Goal: Task Accomplishment & Management: Use online tool/utility

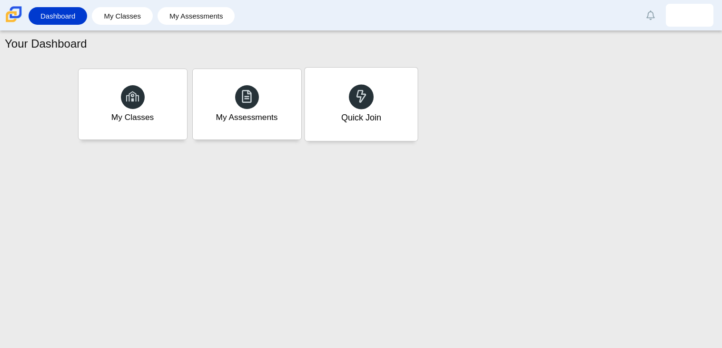
click at [360, 129] on div "Quick Join" at bounding box center [361, 104] width 113 height 73
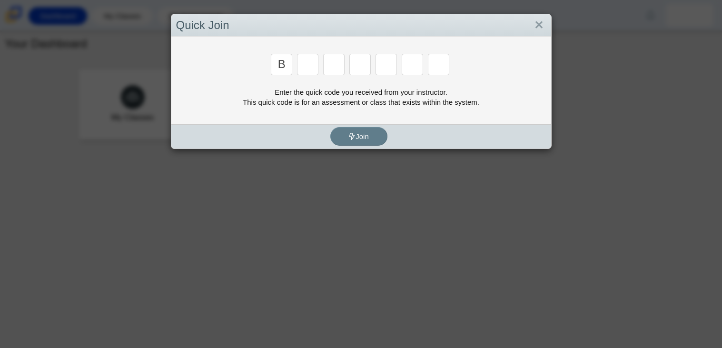
type input "b"
type input "w"
type input "8"
type input "w"
type input "z"
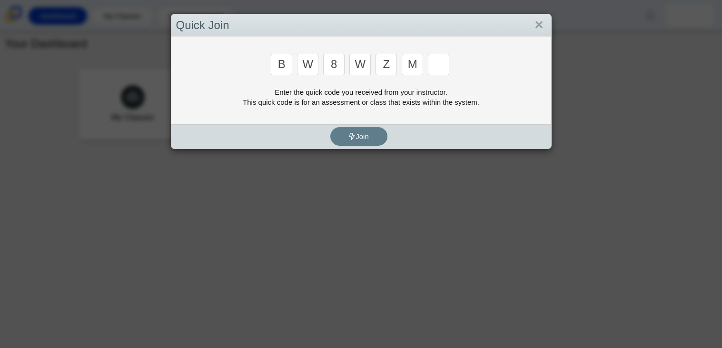
type input "m"
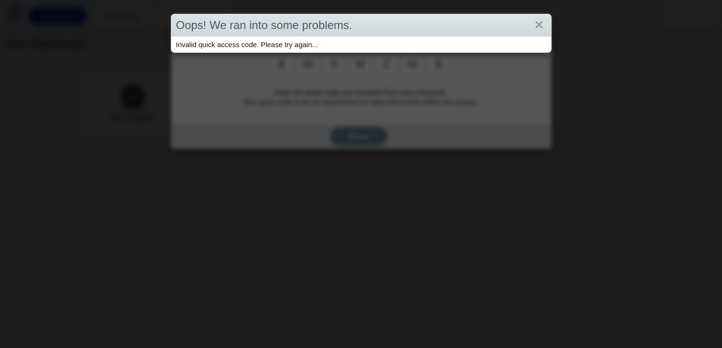
type input "b"
click at [539, 24] on link "Close" at bounding box center [539, 25] width 15 height 16
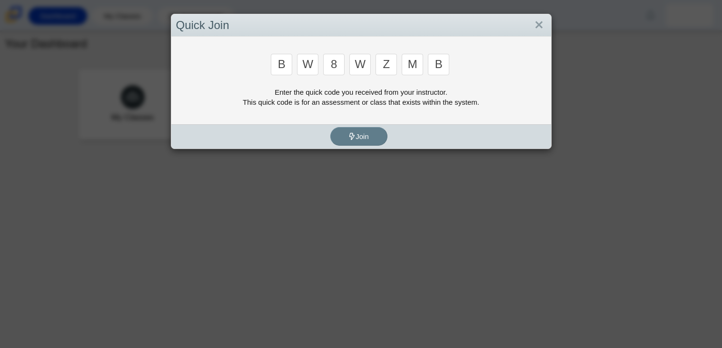
click at [441, 71] on input "b" at bounding box center [438, 64] width 21 height 21
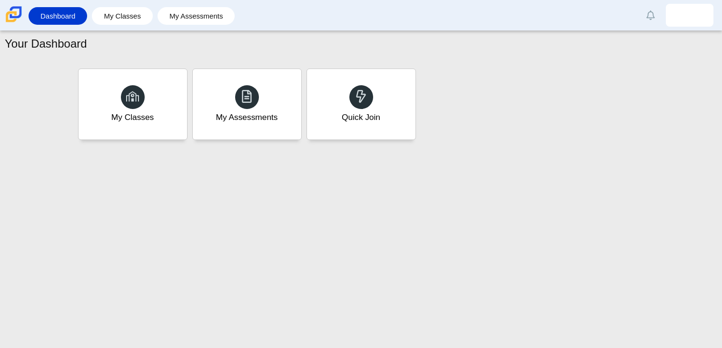
type input "v"
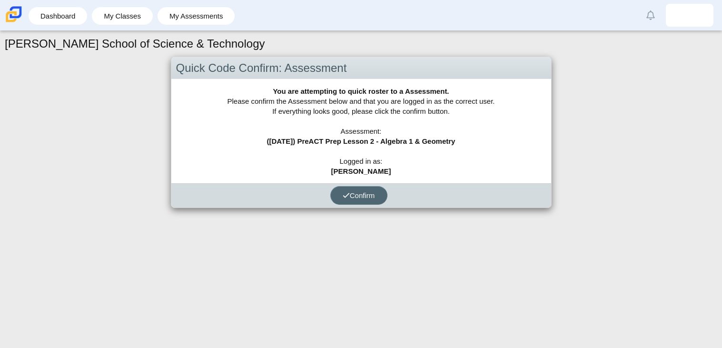
click at [348, 192] on icon "submit" at bounding box center [346, 195] width 7 height 7
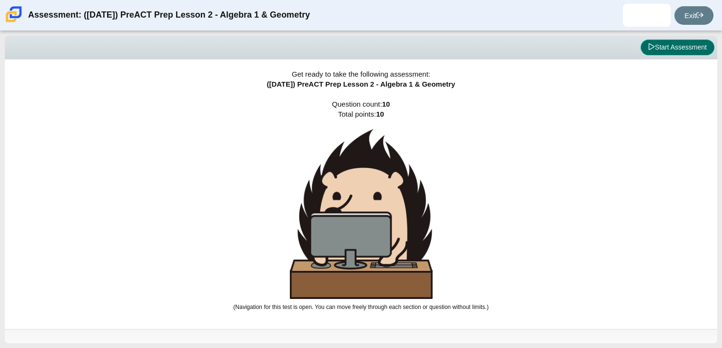
click at [671, 41] on button "Start Assessment" at bounding box center [678, 48] width 74 height 16
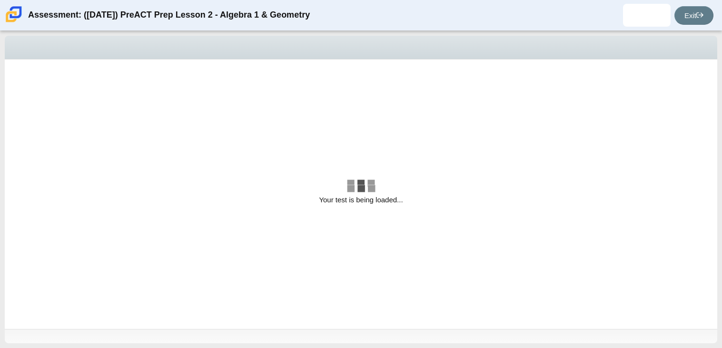
select select "bbf5d072-3e0b-44c4-9a12-6e7c9033f65b"
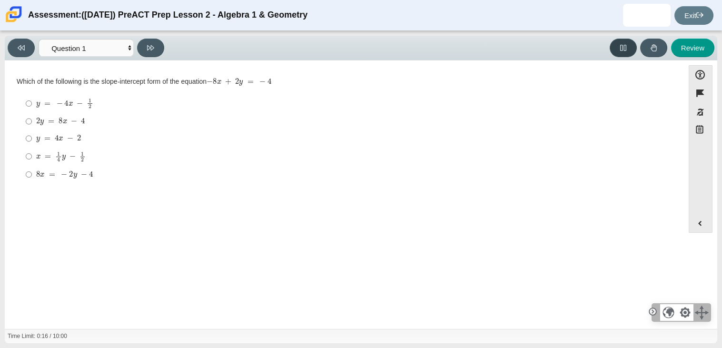
click at [626, 49] on icon at bounding box center [623, 48] width 6 height 6
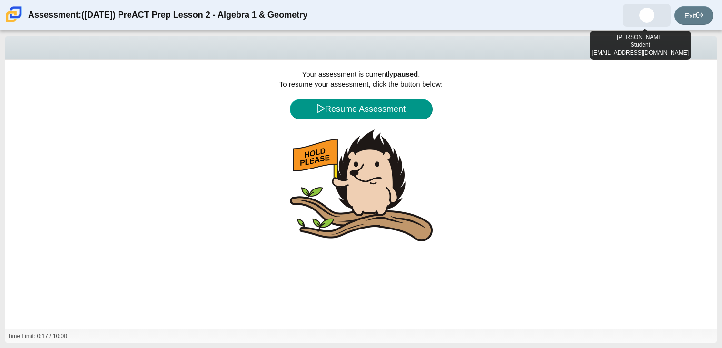
click at [639, 20] on img at bounding box center [646, 15] width 15 height 15
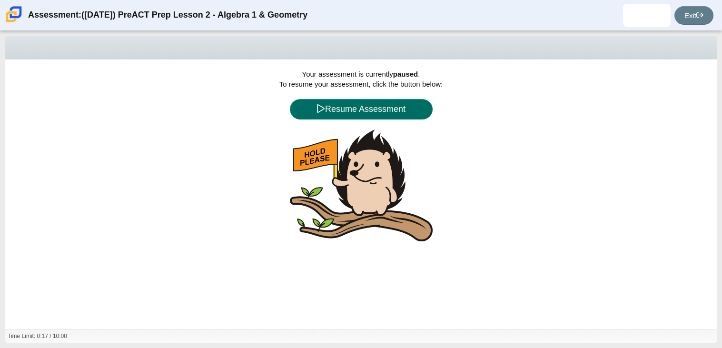
click at [332, 102] on button "Resume Assessment" at bounding box center [361, 109] width 143 height 20
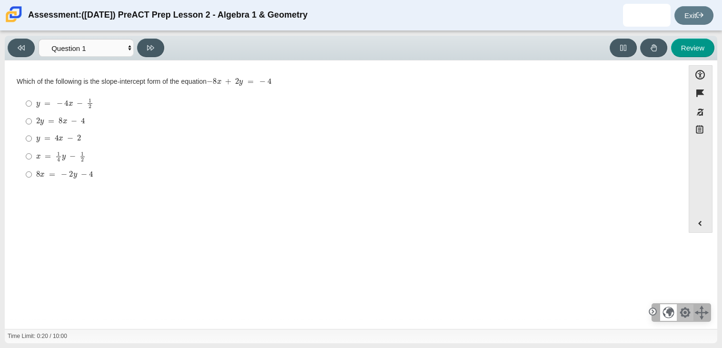
click at [685, 314] on div at bounding box center [685, 312] width 17 height 17
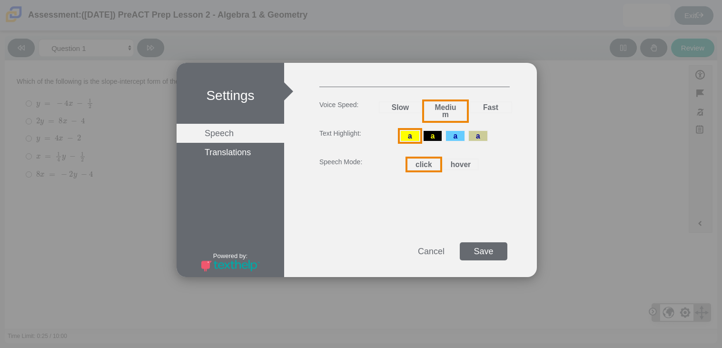
click at [242, 150] on li "Translations" at bounding box center [231, 152] width 108 height 19
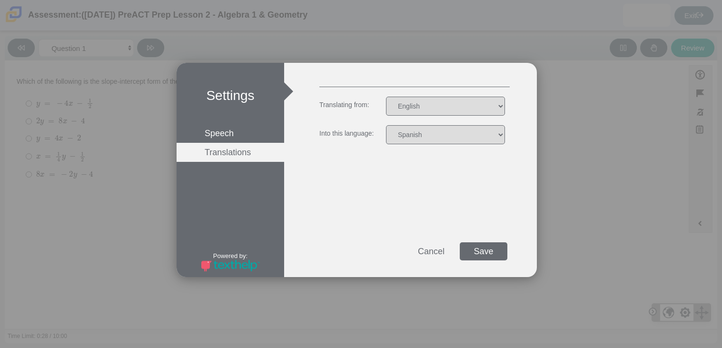
click at [480, 247] on div "Save" at bounding box center [484, 251] width 48 height 18
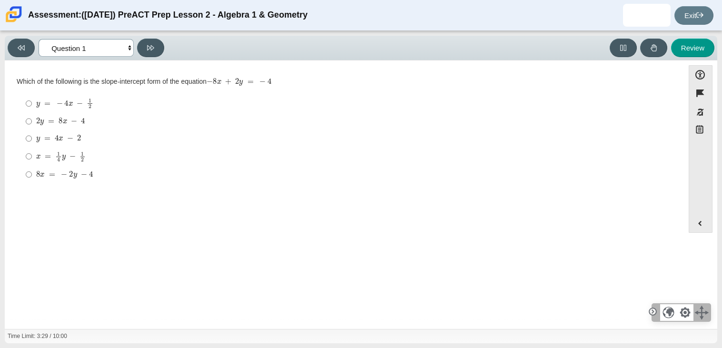
click at [97, 39] on select "Questions Question 1 Question 2 Question 3 Question 4 Question 5 Question 6 Que…" at bounding box center [86, 48] width 95 height 18
click at [127, 50] on select "Questions Question 1 Question 2 Question 3 Question 4 Question 5 Question 6 Que…" at bounding box center [86, 48] width 95 height 18
click at [145, 181] on label "8 x = − 2 y − 4 8 x = − 2 y − 4" at bounding box center [345, 174] width 652 height 17
click at [32, 181] on input "8 x = − 2 y − 4 8 x = − 2 y − 4" at bounding box center [29, 174] width 6 height 17
radio input "true"
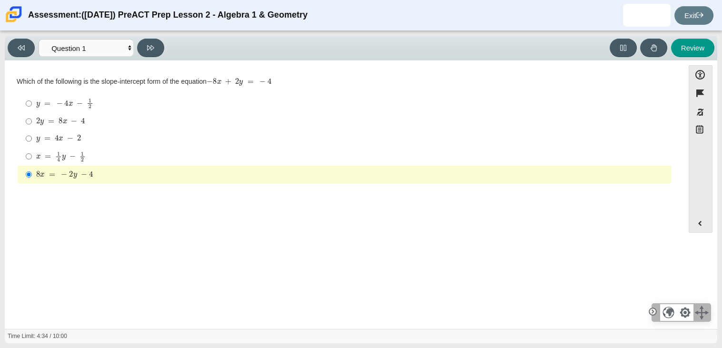
click at [47, 120] on mjx-math "Assessment items" at bounding box center [60, 122] width 49 height 8
click at [32, 120] on input "2 y = 8 x − 4 2 y = 8 x − 4" at bounding box center [29, 121] width 6 height 17
radio input "true"
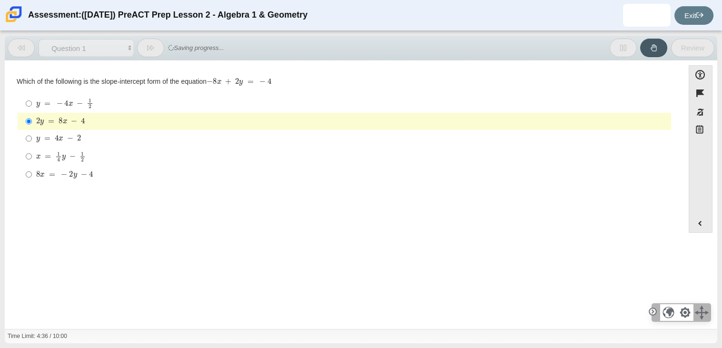
click at [60, 149] on mjx-container "x = 1 4 y − 1 2" at bounding box center [61, 156] width 50 height 18
click at [32, 149] on input "x = 1 4 y − 1 2 x = 1 4 y − 1 2" at bounding box center [29, 156] width 6 height 19
radio input "true"
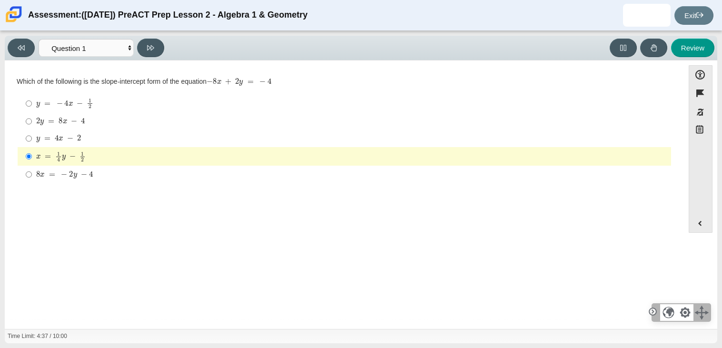
click at [48, 131] on mjx-container "y = 4 x − 2" at bounding box center [58, 138] width 45 height 18
click at [32, 131] on input "y = 4 x − 2 y = 4 x − 2" at bounding box center [29, 138] width 6 height 17
radio input "true"
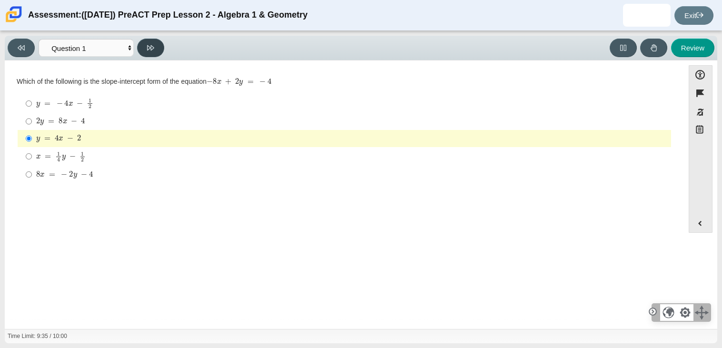
click at [147, 49] on icon at bounding box center [150, 47] width 7 height 7
select select "ed62e223-81bd-4cbf-ab48-ab975844bd1f"
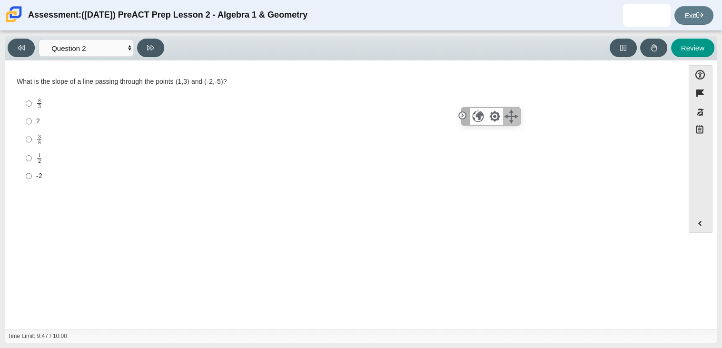
drag, startPoint x: 517, startPoint y: 159, endPoint x: 511, endPoint y: 114, distance: 45.1
click at [511, 114] on div at bounding box center [511, 116] width 17 height 17
click at [480, 118] on div at bounding box center [478, 116] width 17 height 17
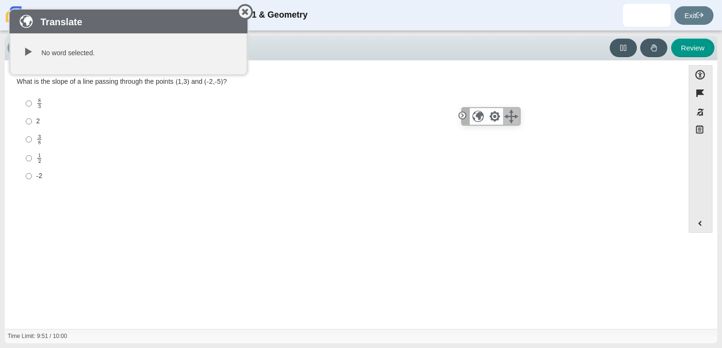
click at [71, 82] on div "What is the slope of a line passing through the points (1,3) and (-2,-5)?" at bounding box center [345, 82] width 656 height 10
drag, startPoint x: 17, startPoint y: 83, endPoint x: 249, endPoint y: 100, distance: 232.5
click at [249, 100] on div "What is the slope of a line passing through the points (1,3) and (-2,-5)? Respo…" at bounding box center [345, 131] width 656 height 109
click at [29, 50] on div at bounding box center [28, 52] width 12 height 12
click at [28, 52] on div at bounding box center [28, 52] width 12 height 12
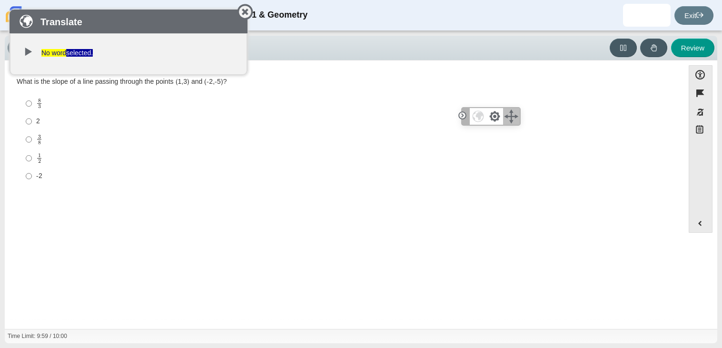
click at [193, 140] on div "3 8" at bounding box center [351, 139] width 631 height 11
click at [32, 140] on input "3 8 3 eighths" at bounding box center [29, 139] width 6 height 19
radio input "true"
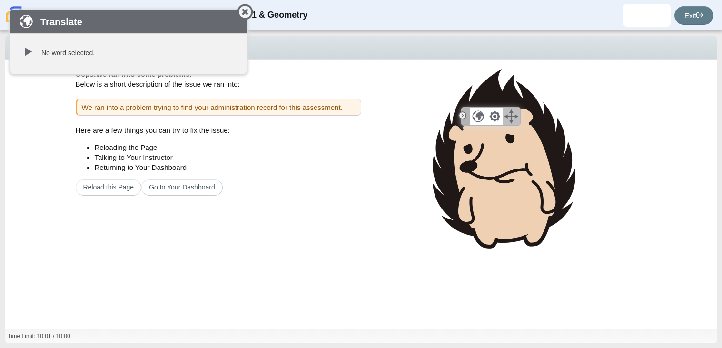
click at [244, 13] on div at bounding box center [245, 12] width 24 height 24
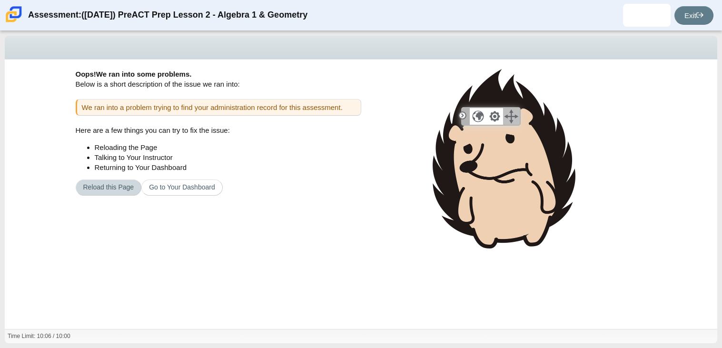
click at [117, 188] on button "Reload this Page" at bounding box center [109, 187] width 66 height 16
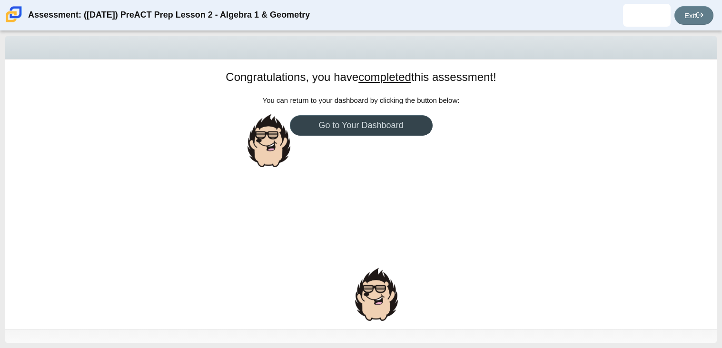
click at [365, 127] on link "Go to Your Dashboard" at bounding box center [361, 125] width 143 height 20
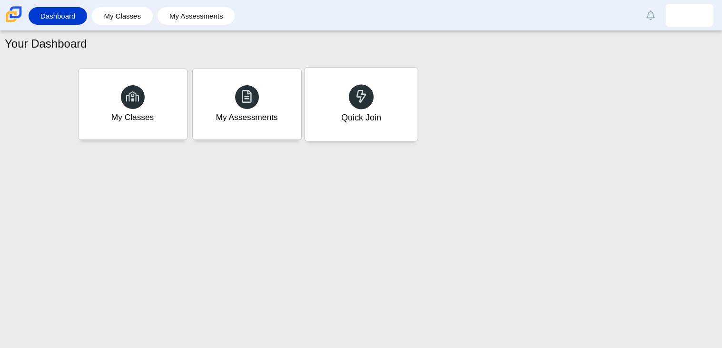
click at [366, 130] on div "Quick Join" at bounding box center [361, 104] width 113 height 73
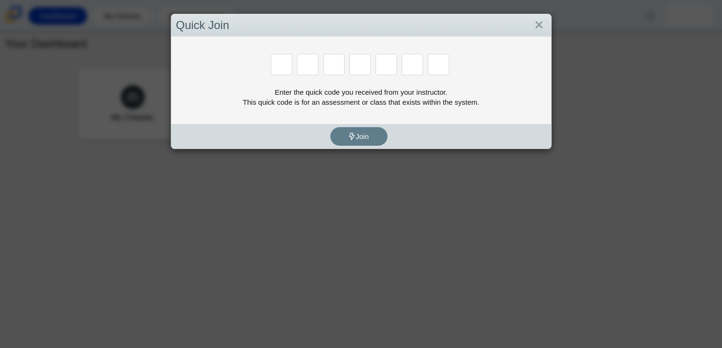
click at [313, 176] on div "Quick Join Enter the quick code you received from your instructor. This quick c…" at bounding box center [361, 174] width 722 height 348
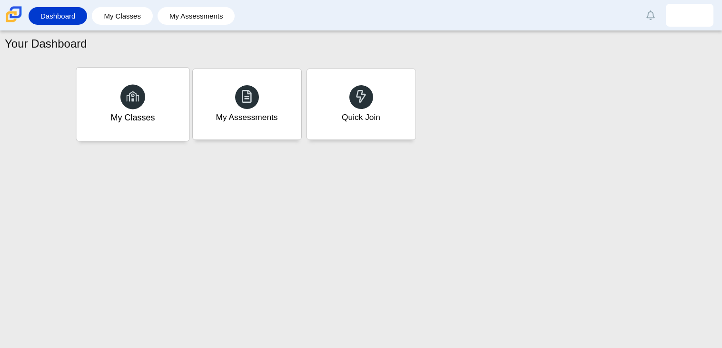
click at [157, 123] on div "My Classes" at bounding box center [132, 104] width 113 height 73
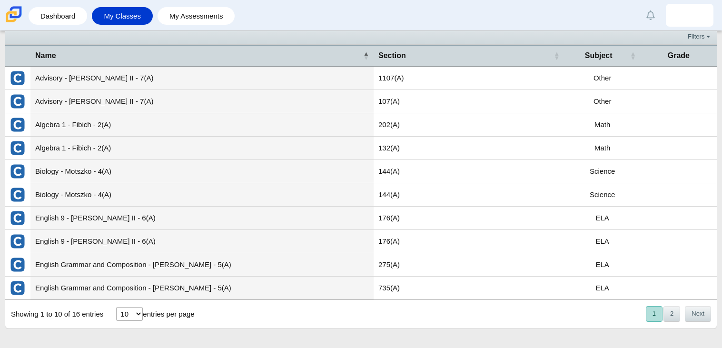
scroll to position [4, 0]
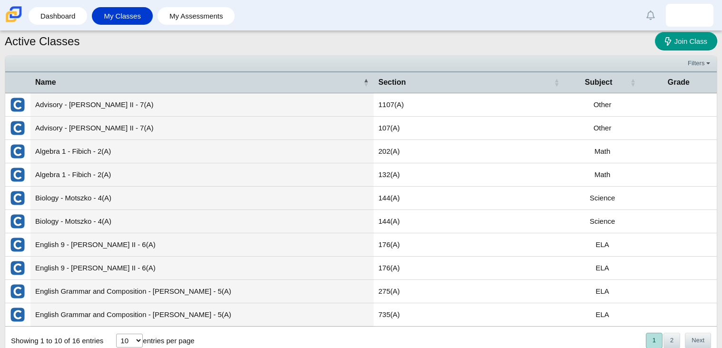
click at [83, 152] on td "Algebra 1 - Fibich - 2(A)" at bounding box center [201, 151] width 343 height 23
click at [20, 149] on img "External class connected through Clever" at bounding box center [17, 151] width 15 height 15
click at [75, 19] on link "Dashboard" at bounding box center [57, 16] width 49 height 18
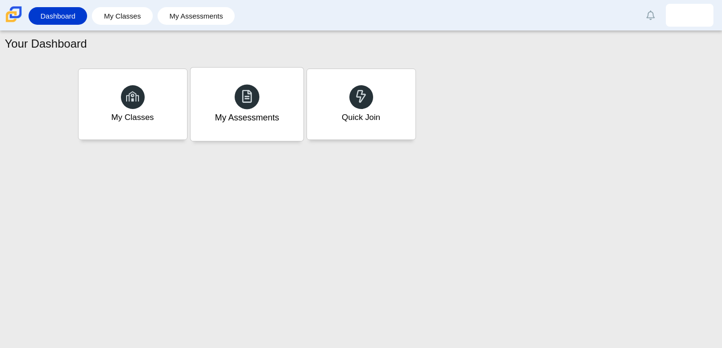
click at [249, 98] on use at bounding box center [247, 96] width 10 height 13
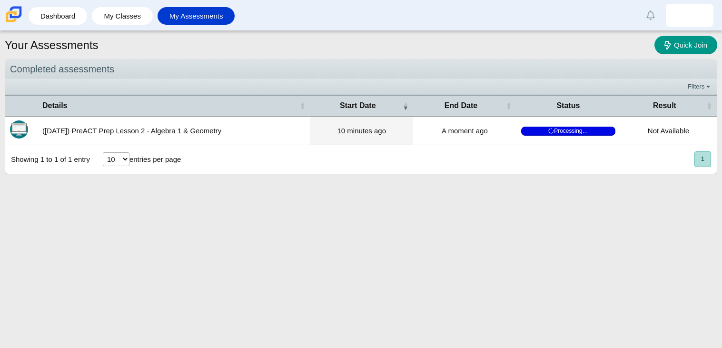
click at [230, 146] on div "Showing 1 to 1 of 1 entry 10 25 50 100 entries per page « Prev 1 Next »" at bounding box center [361, 159] width 712 height 29
click at [573, 133] on span "Processing…" at bounding box center [568, 131] width 94 height 9
click at [469, 129] on time "A moment ago" at bounding box center [465, 131] width 46 height 8
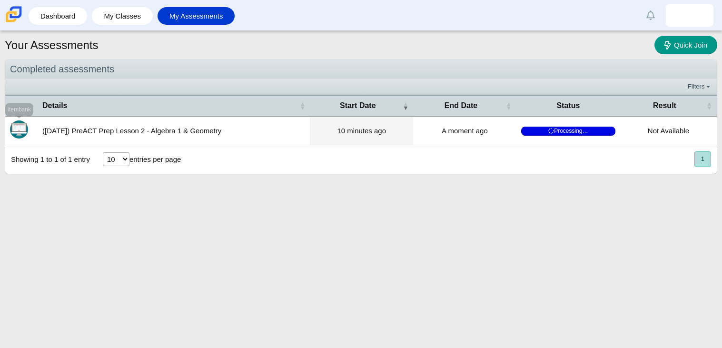
click at [17, 126] on img "Itembank" at bounding box center [19, 129] width 18 height 18
